Goal: Book appointment/travel/reservation

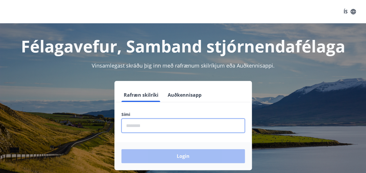
click at [135, 125] on input "phone" at bounding box center [182, 125] width 123 height 14
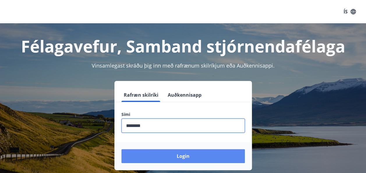
type input "********"
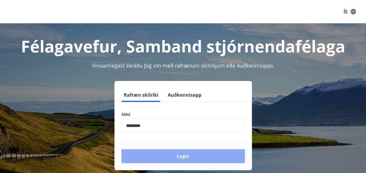
click at [179, 158] on button "Login" at bounding box center [182, 156] width 123 height 14
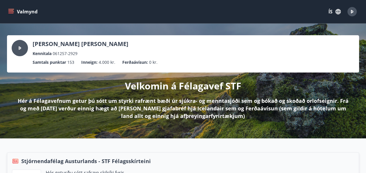
click at [13, 10] on icon "menu" at bounding box center [11, 12] width 6 height 6
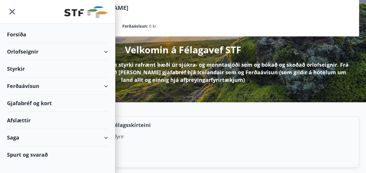
scroll to position [58, 0]
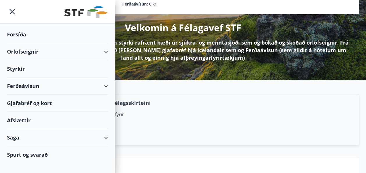
click at [106, 50] on div "Orlofseignir" at bounding box center [57, 51] width 101 height 17
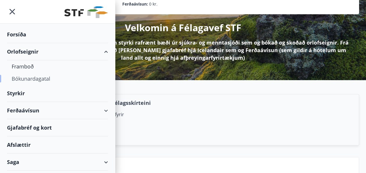
click at [25, 79] on div "Bókunardagatal" at bounding box center [58, 78] width 92 height 12
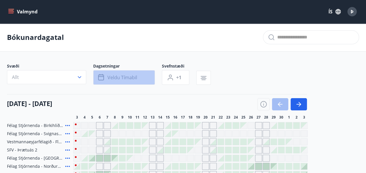
click at [119, 76] on span "Veldu tímabil" at bounding box center [122, 77] width 30 height 6
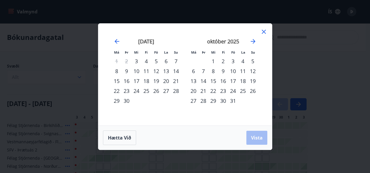
click at [147, 72] on div "11" at bounding box center [146, 71] width 10 height 10
click at [117, 80] on div "15" at bounding box center [117, 81] width 10 height 10
click at [253, 135] on span "Vista" at bounding box center [257, 137] width 12 height 6
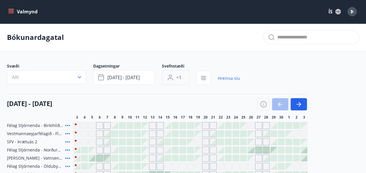
click at [179, 77] on span "+1" at bounding box center [178, 77] width 5 height 6
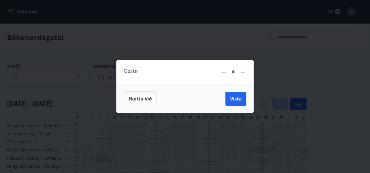
click at [242, 72] on icon at bounding box center [243, 72] width 5 height 5
type input "*"
click at [236, 93] on button "Vista" at bounding box center [235, 99] width 21 height 14
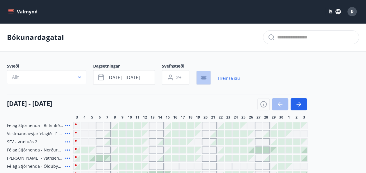
click at [205, 79] on icon "button" at bounding box center [203, 79] width 4 height 1
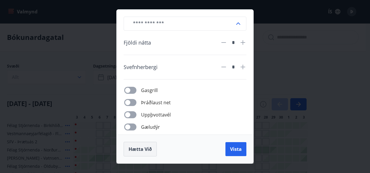
click at [141, 145] on button "Hætta við" at bounding box center [140, 149] width 33 height 15
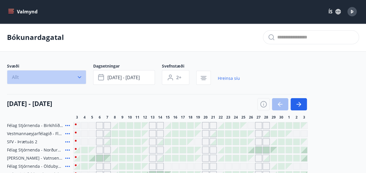
drag, startPoint x: 65, startPoint y: 150, endPoint x: 77, endPoint y: 75, distance: 75.2
click at [77, 75] on icon "button" at bounding box center [80, 77] width 6 height 6
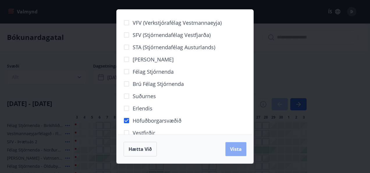
click at [229, 150] on button "Vista" at bounding box center [235, 149] width 21 height 14
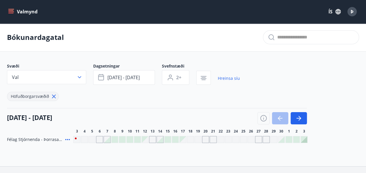
click at [66, 140] on icon at bounding box center [67, 139] width 7 height 7
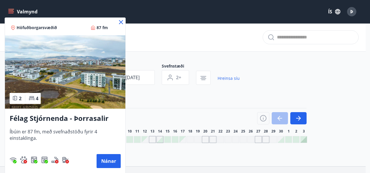
click at [165, 101] on div at bounding box center [185, 86] width 370 height 173
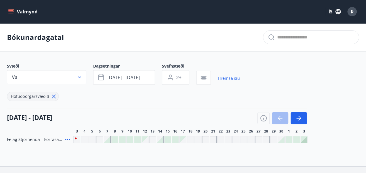
click at [66, 138] on icon at bounding box center [67, 139] width 7 height 7
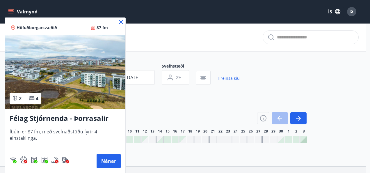
click at [159, 95] on div at bounding box center [185, 86] width 370 height 173
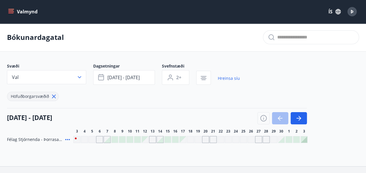
click at [54, 143] on div "Bókunardagatal Svæði Val Dagsetningar [DATE] - [DATE] Svefnstæði 2+ Hreinsa síu…" at bounding box center [183, 94] width 366 height 143
click at [52, 143] on div "Bókunardagatal Svæði Val Dagsetningar [DATE] - [DATE] Svefnstæði 2+ Hreinsa síu…" at bounding box center [183, 94] width 366 height 143
click at [67, 138] on icon at bounding box center [67, 139] width 7 height 7
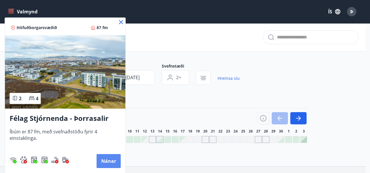
click at [108, 157] on button "Nánar" at bounding box center [109, 161] width 24 height 14
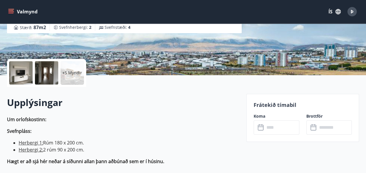
scroll to position [116, 0]
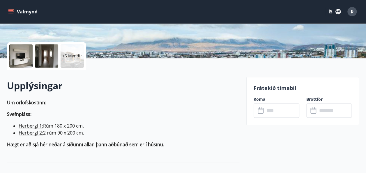
click at [271, 106] on input "text" at bounding box center [281, 110] width 35 height 14
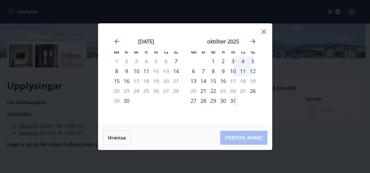
click at [264, 32] on icon at bounding box center [264, 32] width 4 height 4
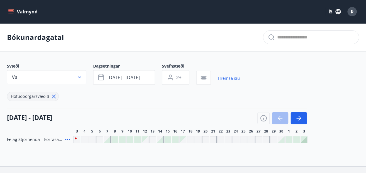
scroll to position [29, 0]
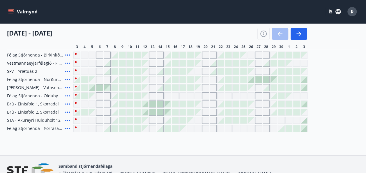
scroll to position [87, 0]
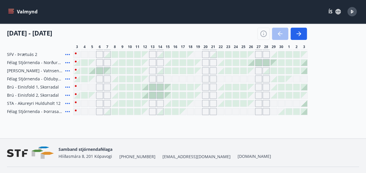
click at [13, 10] on icon "menu" at bounding box center [10, 10] width 5 height 1
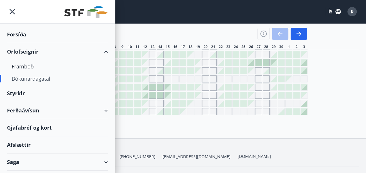
click at [29, 75] on div "Bókunardagatal" at bounding box center [58, 78] width 92 height 12
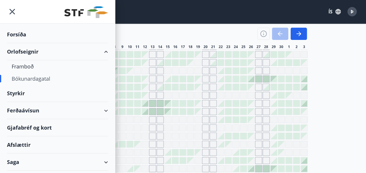
type input "*"
click at [145, 29] on div "[DATE] - [DATE]" at bounding box center [157, 32] width 300 height 16
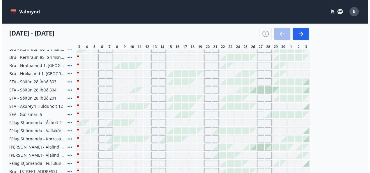
scroll to position [160, 0]
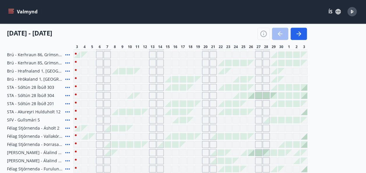
click at [66, 127] on icon at bounding box center [67, 128] width 7 height 7
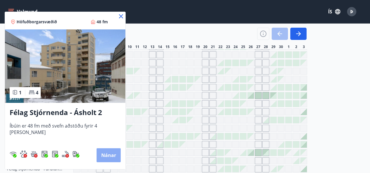
click at [99, 154] on button "Nánar" at bounding box center [109, 155] width 24 height 14
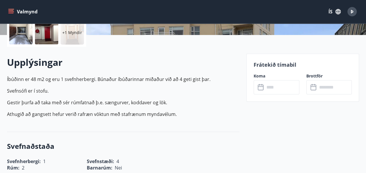
scroll to position [145, 0]
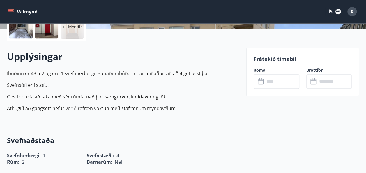
click at [269, 79] on input "text" at bounding box center [281, 81] width 35 height 14
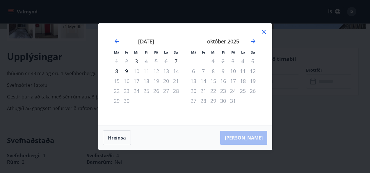
click at [264, 31] on icon at bounding box center [264, 32] width 4 height 4
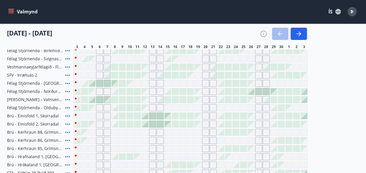
scroll to position [145, 0]
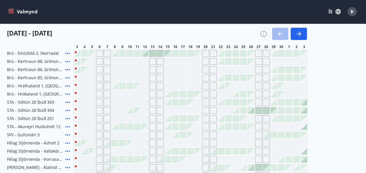
click at [131, 144] on div "Gráir dagar eru ekki bókanlegir" at bounding box center [130, 143] width 6 height 6
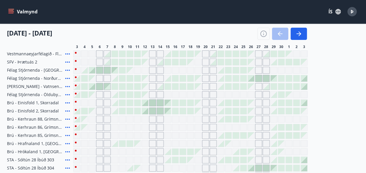
scroll to position [87, 0]
click at [66, 63] on icon at bounding box center [67, 62] width 7 height 7
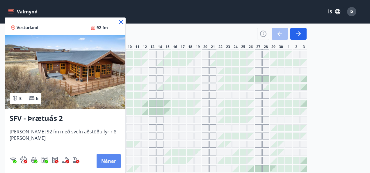
click at [99, 161] on button "Nánar" at bounding box center [109, 161] width 24 height 14
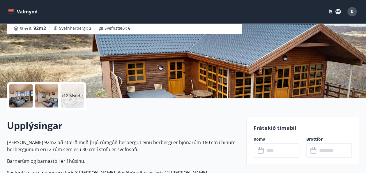
scroll to position [87, 0]
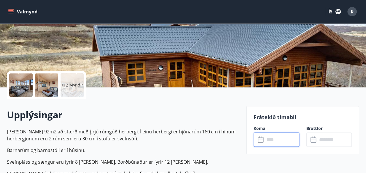
click at [273, 140] on input "text" at bounding box center [281, 139] width 35 height 14
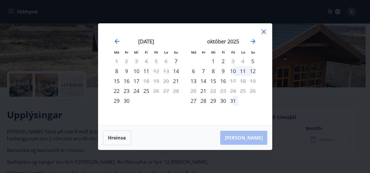
click at [263, 31] on icon at bounding box center [264, 32] width 4 height 4
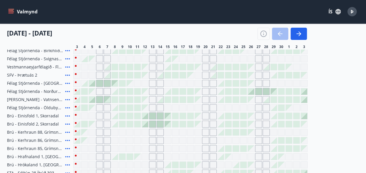
scroll to position [87, 0]
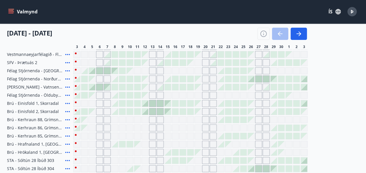
click at [50, 120] on span "Brú - Kerhraun 88, Grímsnesi (grænt hús)" at bounding box center [35, 120] width 56 height 6
click at [67, 118] on icon at bounding box center [67, 119] width 7 height 7
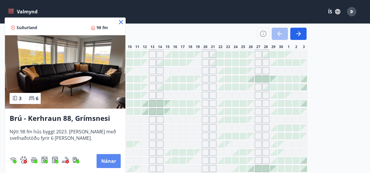
click at [111, 158] on button "Nánar" at bounding box center [109, 161] width 24 height 14
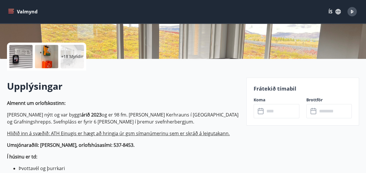
scroll to position [116, 0]
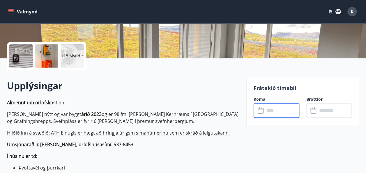
click at [273, 112] on input "text" at bounding box center [281, 110] width 35 height 14
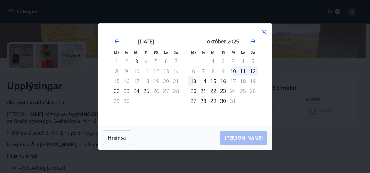
click at [265, 32] on icon at bounding box center [263, 31] width 7 height 7
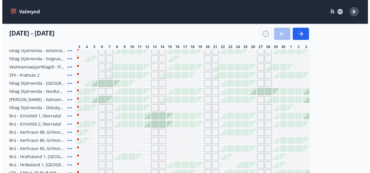
scroll to position [116, 0]
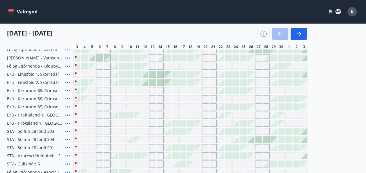
click at [151, 81] on div at bounding box center [152, 82] width 6 height 6
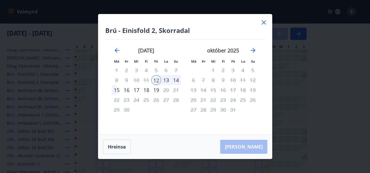
click at [262, 22] on icon at bounding box center [264, 22] width 4 height 4
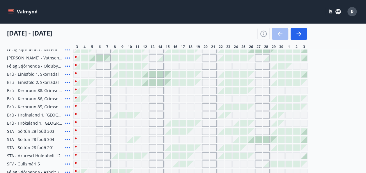
click at [67, 80] on icon at bounding box center [67, 82] width 7 height 7
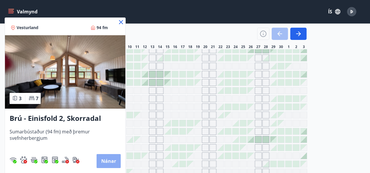
click at [110, 162] on button "Nánar" at bounding box center [109, 161] width 24 height 14
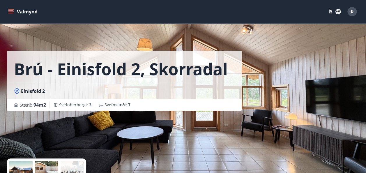
scroll to position [87, 0]
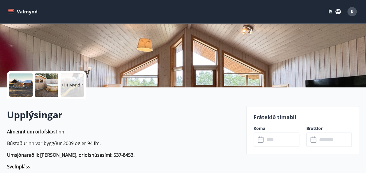
click at [282, 139] on input "text" at bounding box center [281, 139] width 35 height 14
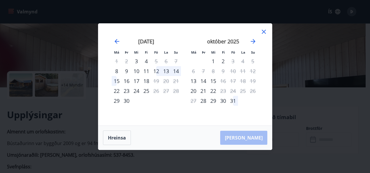
click at [265, 29] on icon at bounding box center [263, 31] width 7 height 7
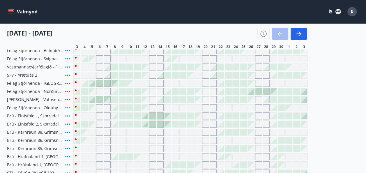
scroll to position [87, 0]
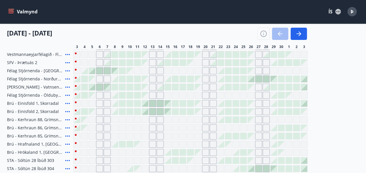
click at [67, 111] on icon at bounding box center [67, 111] width 5 height 1
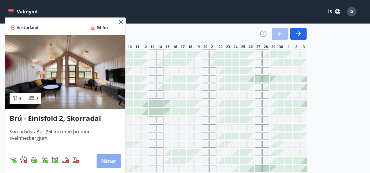
click at [110, 162] on button "Nánar" at bounding box center [109, 161] width 24 height 14
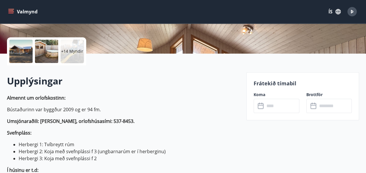
scroll to position [175, 0]
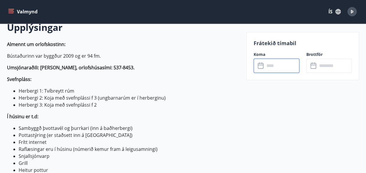
click at [273, 65] on input "text" at bounding box center [281, 65] width 35 height 14
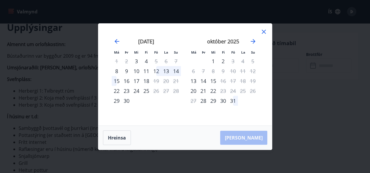
click at [264, 30] on icon at bounding box center [263, 31] width 7 height 7
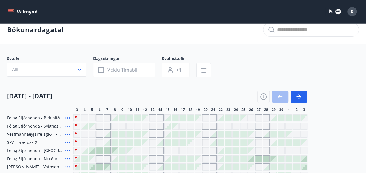
scroll to position [37, 0]
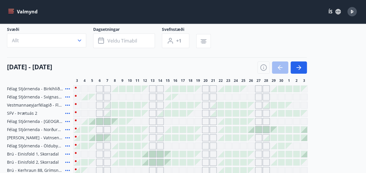
click at [66, 89] on icon at bounding box center [67, 88] width 7 height 7
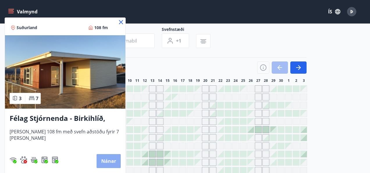
click at [109, 161] on button "Nánar" at bounding box center [109, 161] width 24 height 14
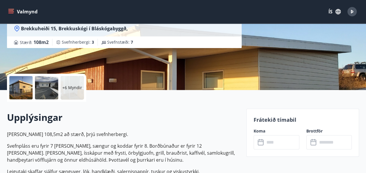
scroll to position [87, 0]
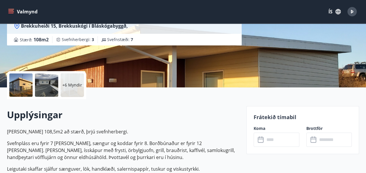
click at [285, 140] on input "text" at bounding box center [281, 139] width 35 height 14
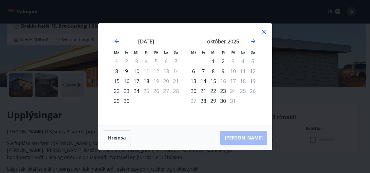
click at [263, 31] on icon at bounding box center [264, 32] width 4 height 4
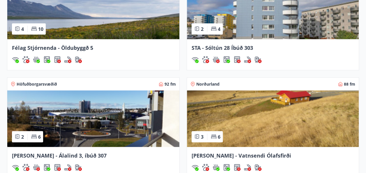
scroll to position [553, 0]
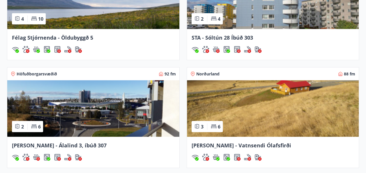
click at [264, 15] on img at bounding box center [273, 1] width 172 height 56
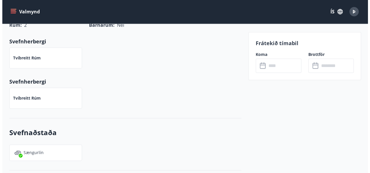
scroll to position [291, 0]
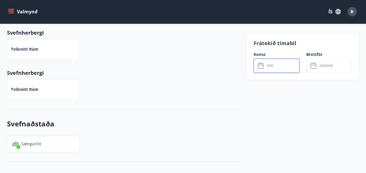
click at [269, 65] on input "text" at bounding box center [281, 65] width 35 height 14
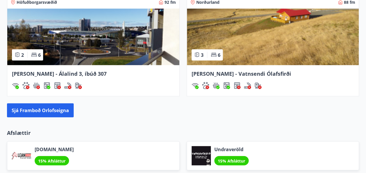
scroll to position [612, 0]
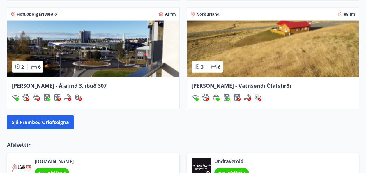
click at [64, 50] on img at bounding box center [93, 49] width 172 height 56
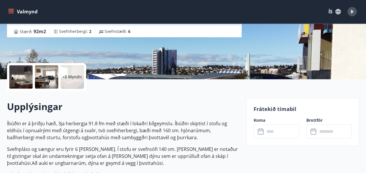
scroll to position [116, 0]
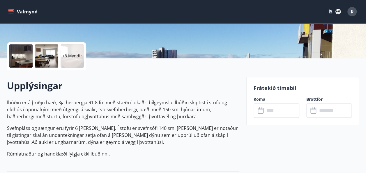
click at [282, 111] on input "text" at bounding box center [281, 110] width 35 height 14
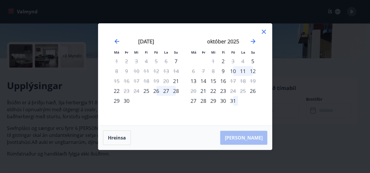
click at [264, 31] on icon at bounding box center [263, 31] width 7 height 7
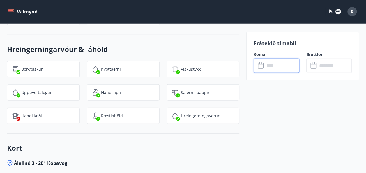
scroll to position [902, 0]
